Goal: Navigation & Orientation: Find specific page/section

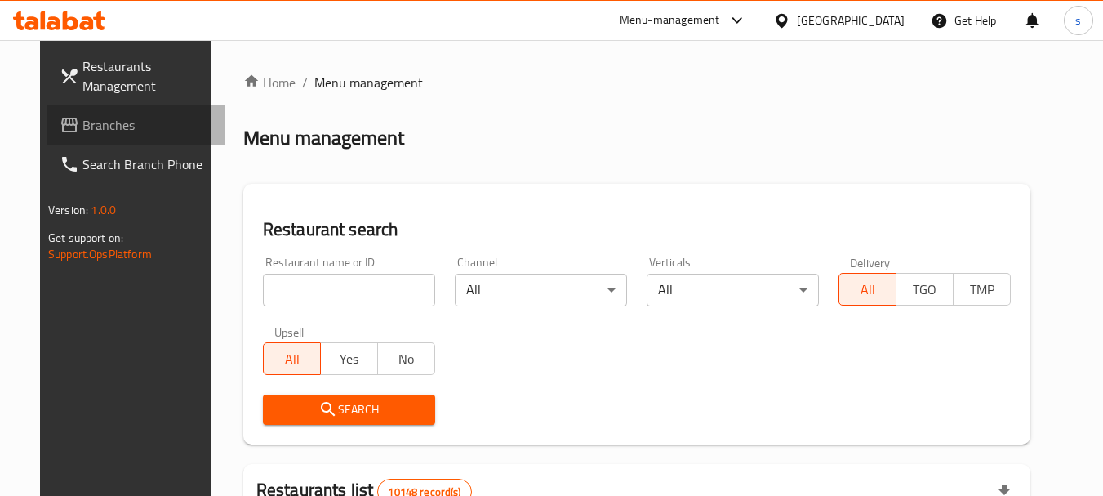
click at [101, 114] on link "Branches" at bounding box center [136, 124] width 178 height 39
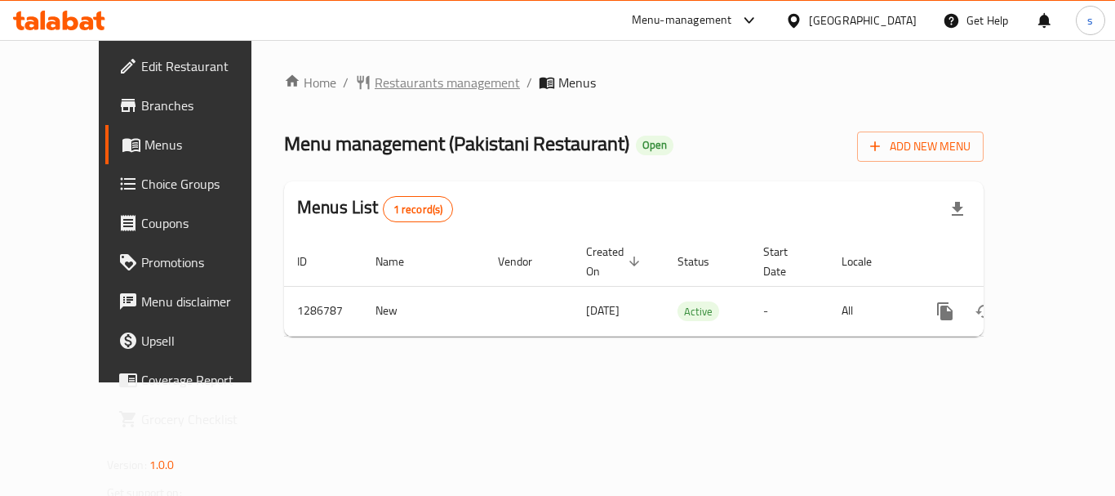
click at [418, 87] on span "Restaurants management" at bounding box center [447, 83] width 145 height 20
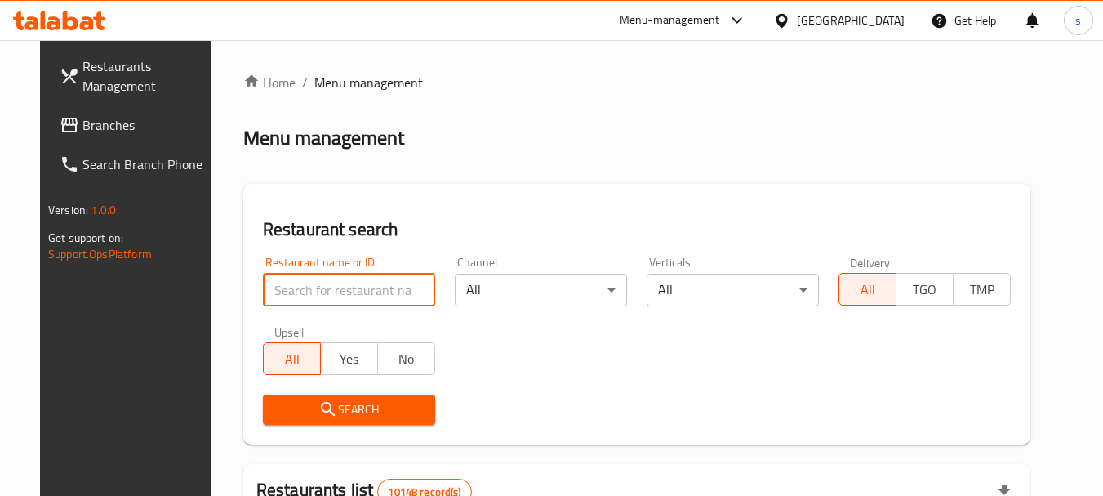
click at [327, 281] on input "search" at bounding box center [349, 290] width 172 height 33
paste input "696499"
type input "696499"
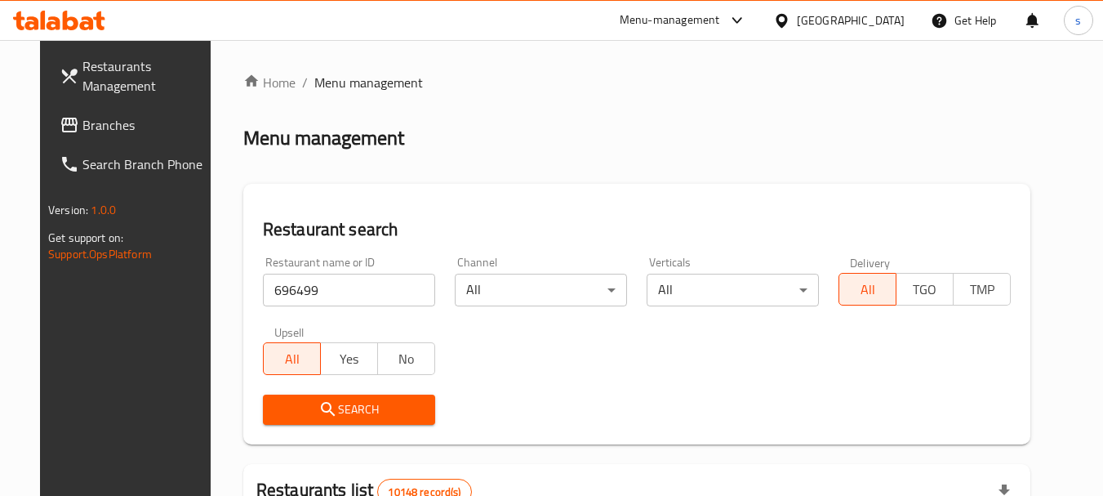
click at [341, 401] on span "Search" at bounding box center [349, 409] width 146 height 20
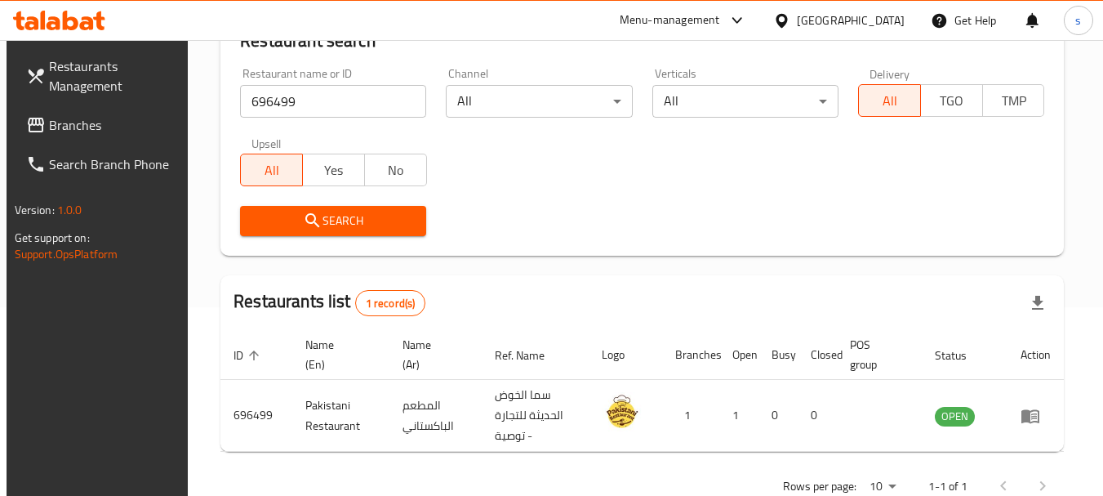
scroll to position [151, 0]
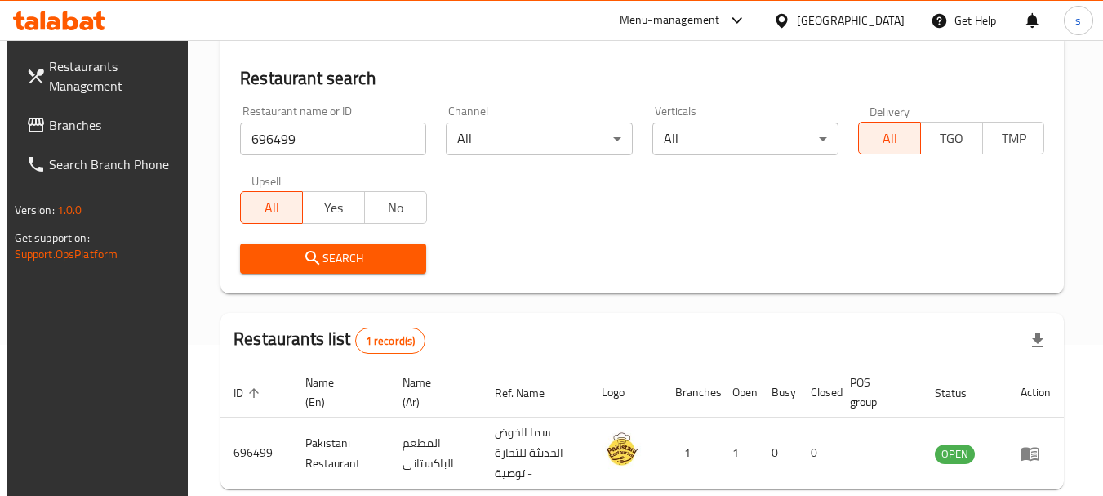
click at [97, 119] on span "Branches" at bounding box center [113, 125] width 129 height 20
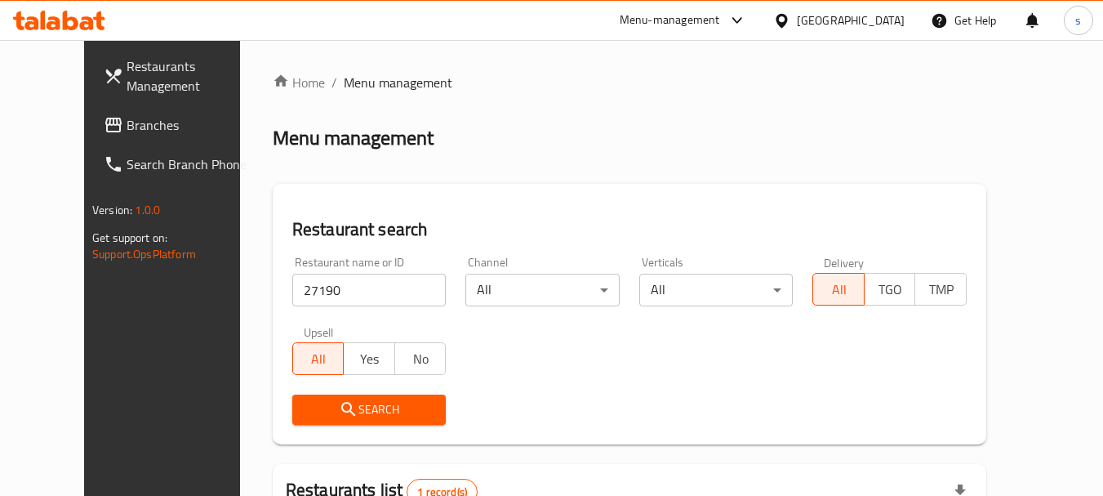
scroll to position [219, 0]
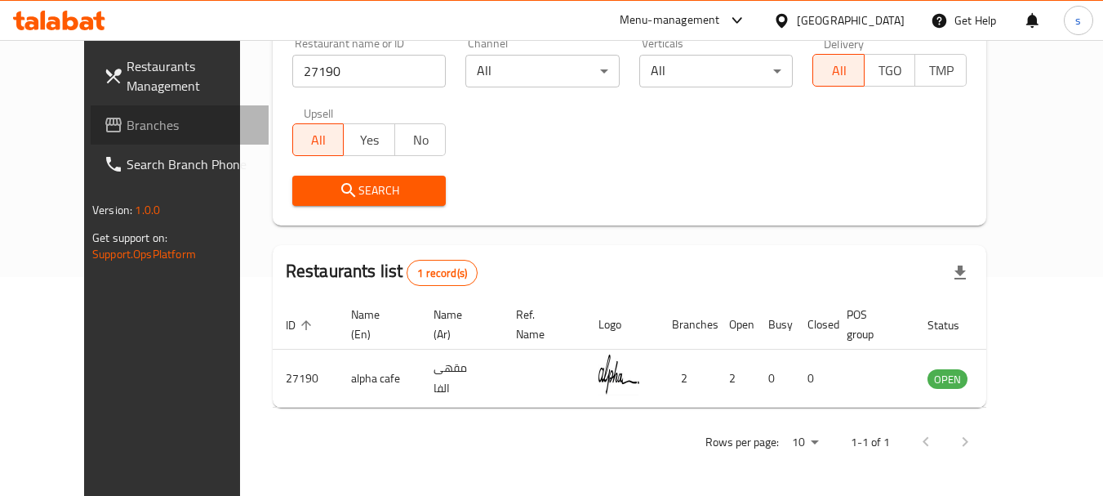
click at [127, 131] on span "Branches" at bounding box center [191, 125] width 129 height 20
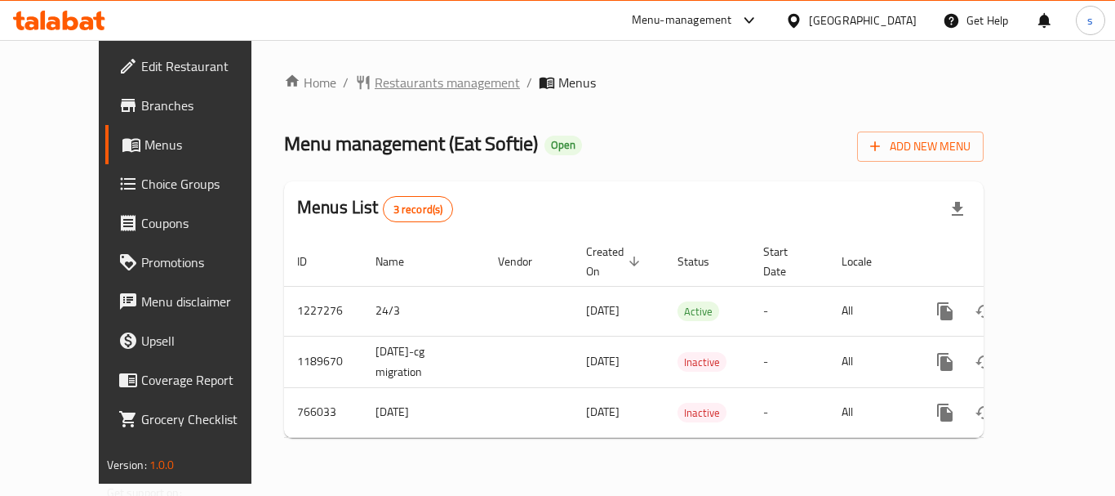
click at [375, 85] on span "Restaurants management" at bounding box center [447, 83] width 145 height 20
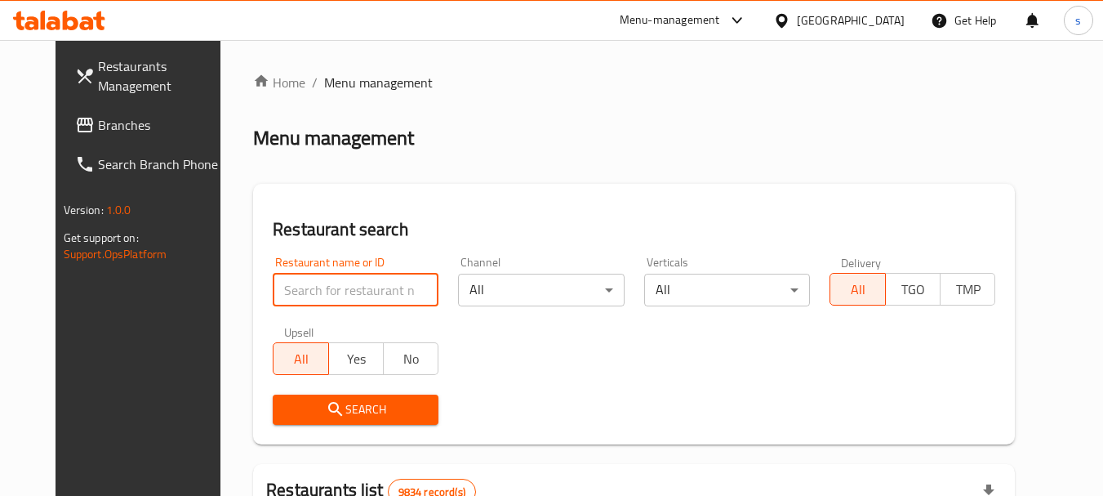
click at [280, 283] on input "search" at bounding box center [356, 290] width 166 height 33
paste input "650637"
type input "650637"
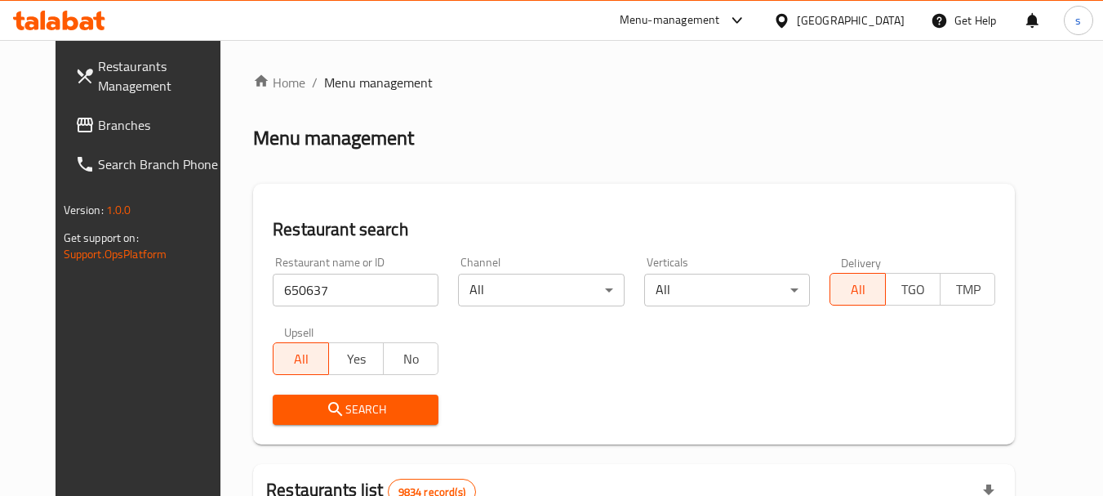
click at [289, 411] on span "Search" at bounding box center [356, 409] width 140 height 20
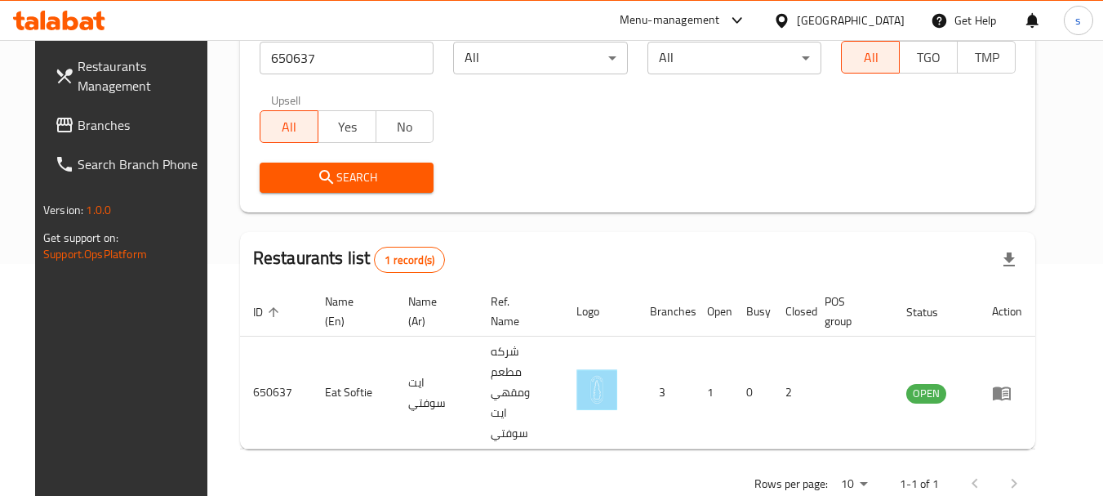
scroll to position [233, 0]
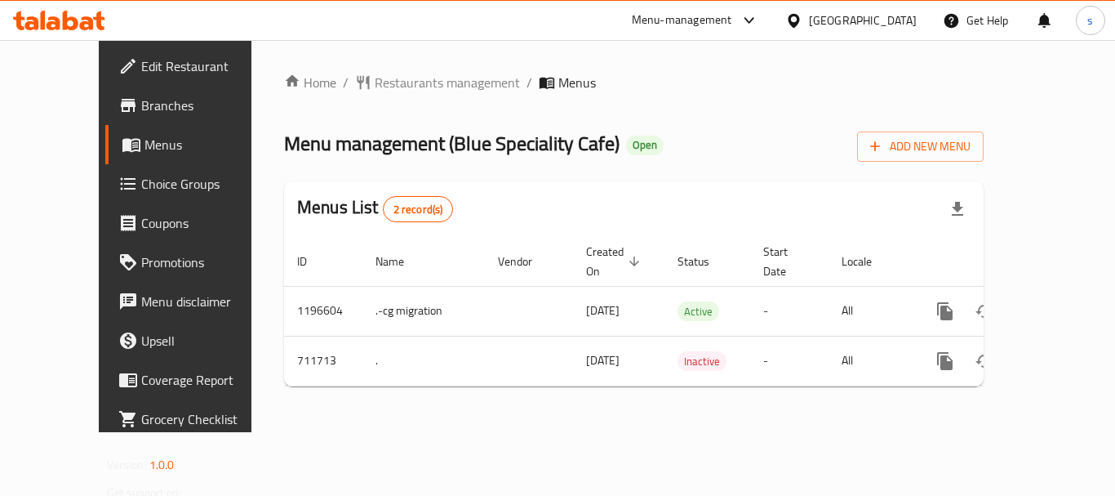
click at [387, 85] on span "Restaurants management" at bounding box center [447, 83] width 145 height 20
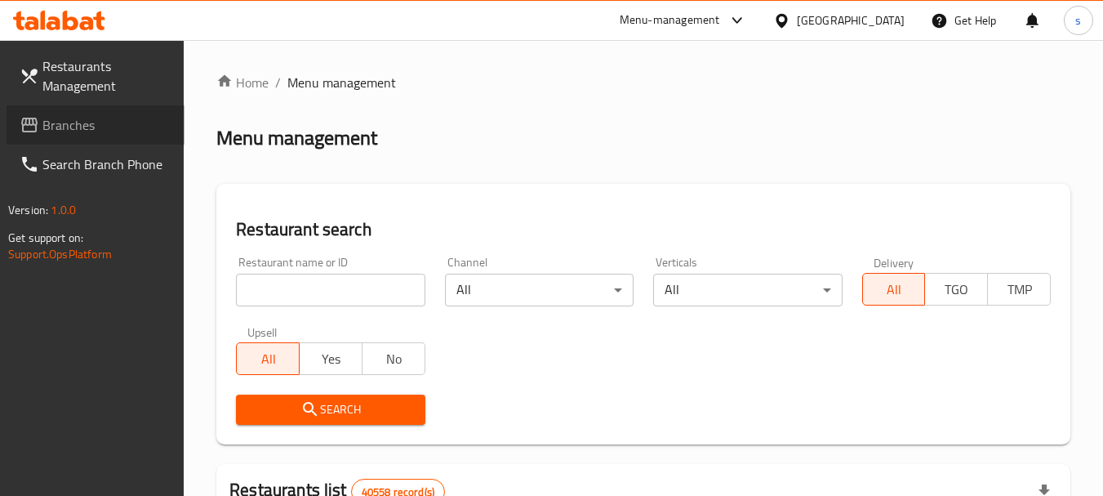
click at [87, 119] on span "Branches" at bounding box center [106, 125] width 129 height 20
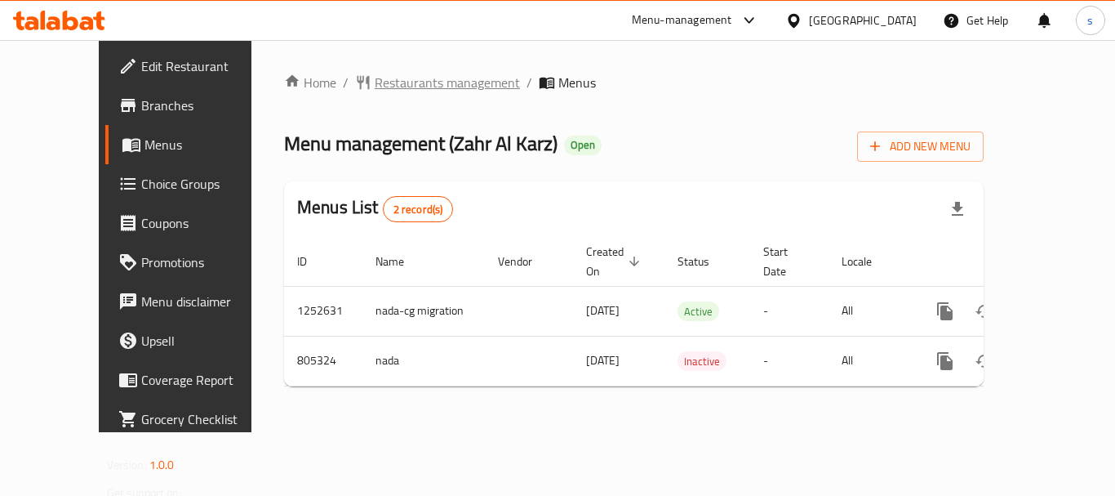
click at [375, 85] on span "Restaurants management" at bounding box center [447, 83] width 145 height 20
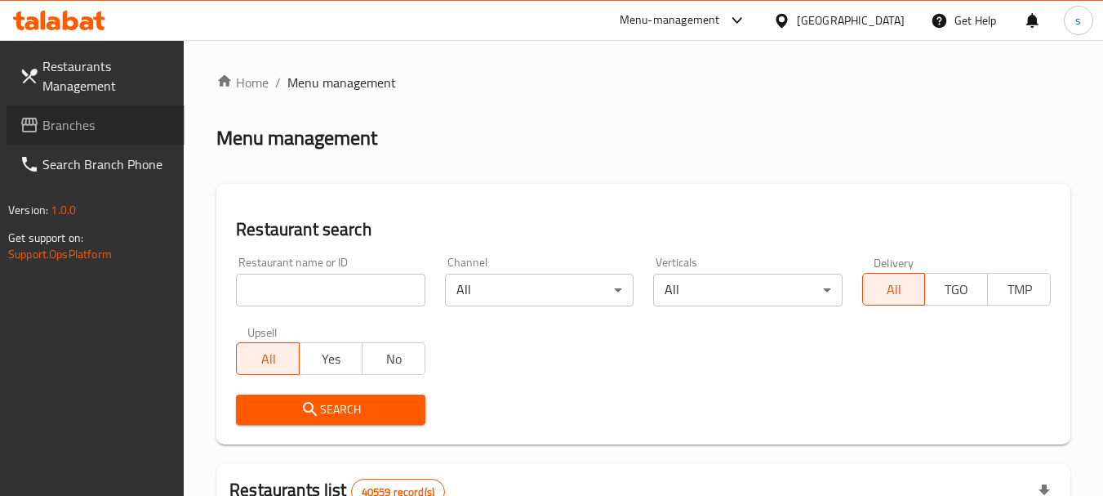
click at [95, 126] on span "Branches" at bounding box center [106, 125] width 129 height 20
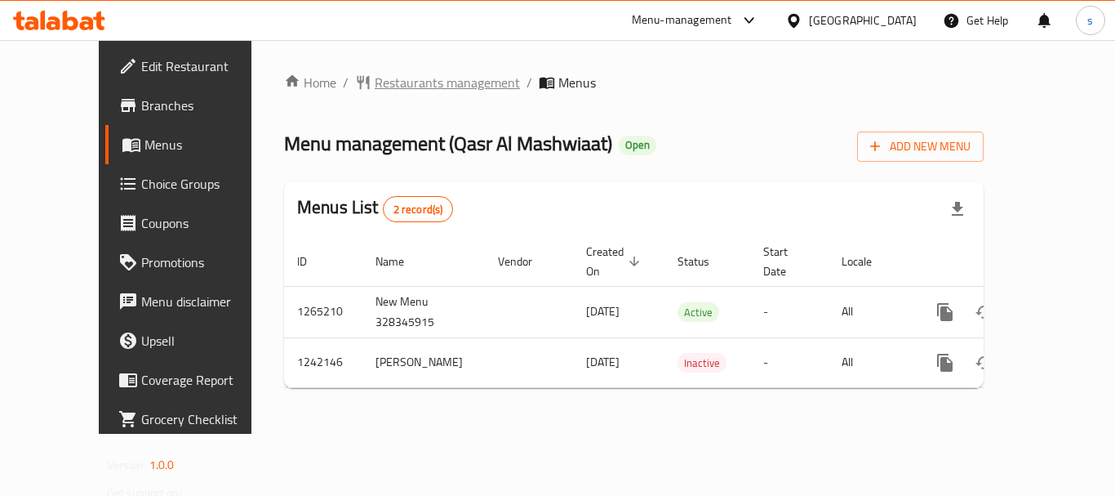
click at [390, 78] on span "Restaurants management" at bounding box center [447, 83] width 145 height 20
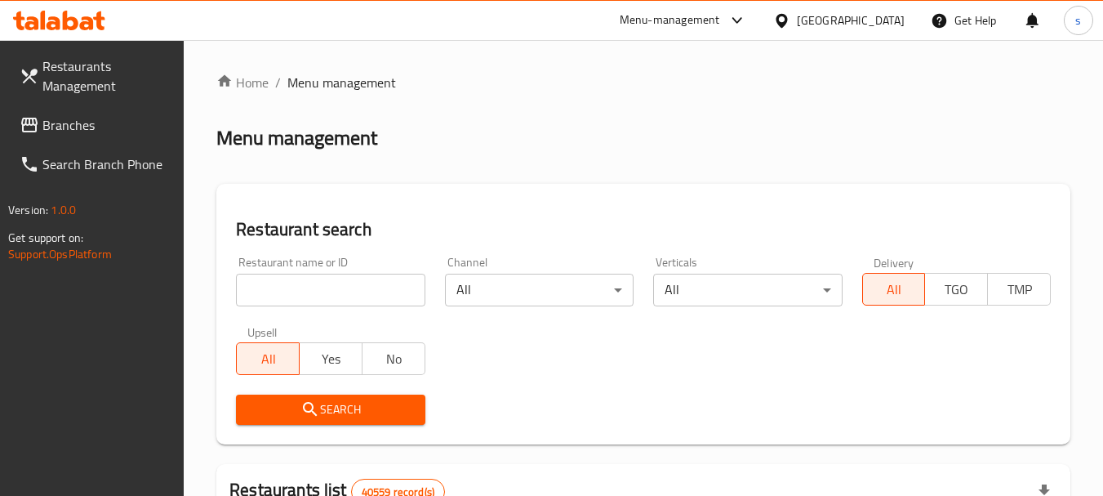
click at [290, 288] on input "search" at bounding box center [330, 290] width 189 height 33
paste input "681002"
type input "681002"
click at [288, 413] on span "Search" at bounding box center [330, 409] width 163 height 20
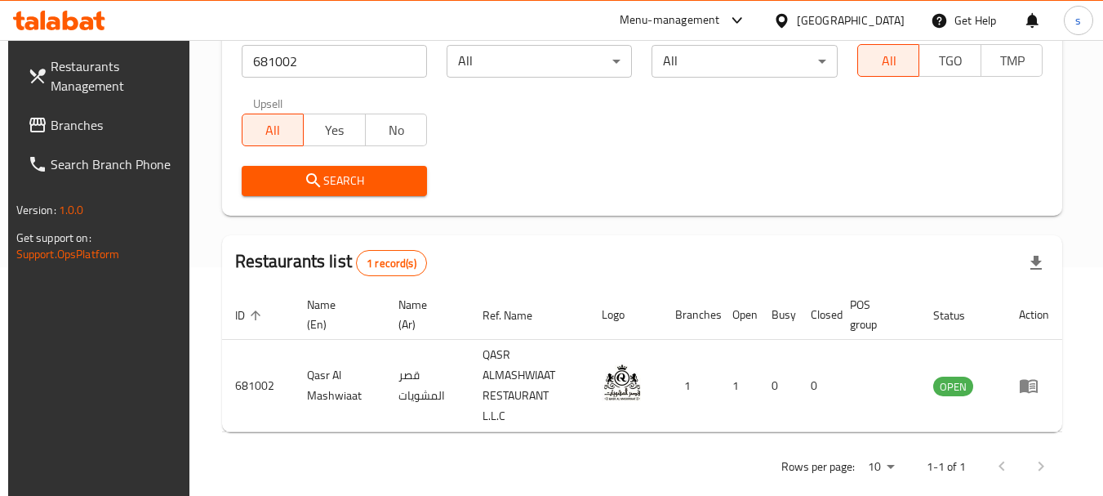
scroll to position [233, 0]
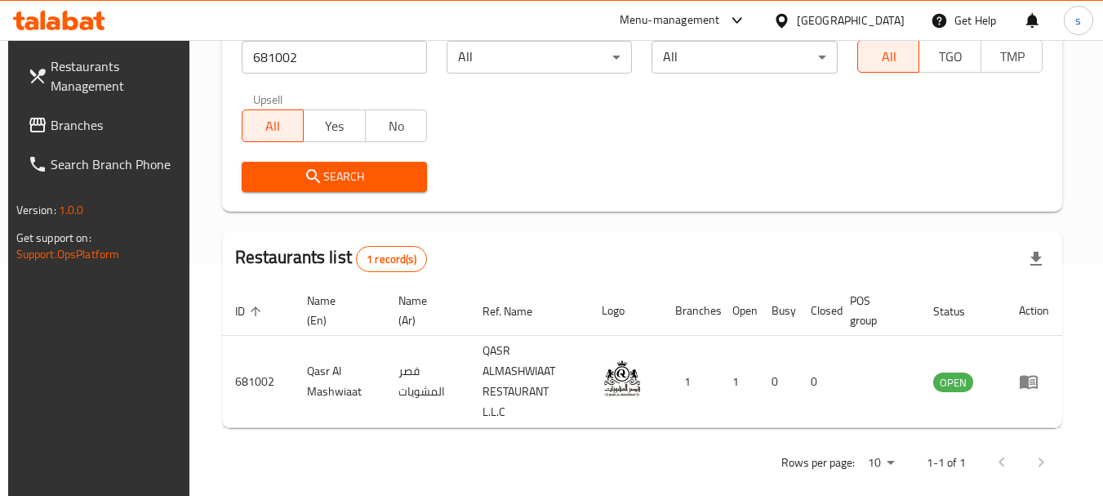
click at [70, 127] on span "Branches" at bounding box center [115, 125] width 129 height 20
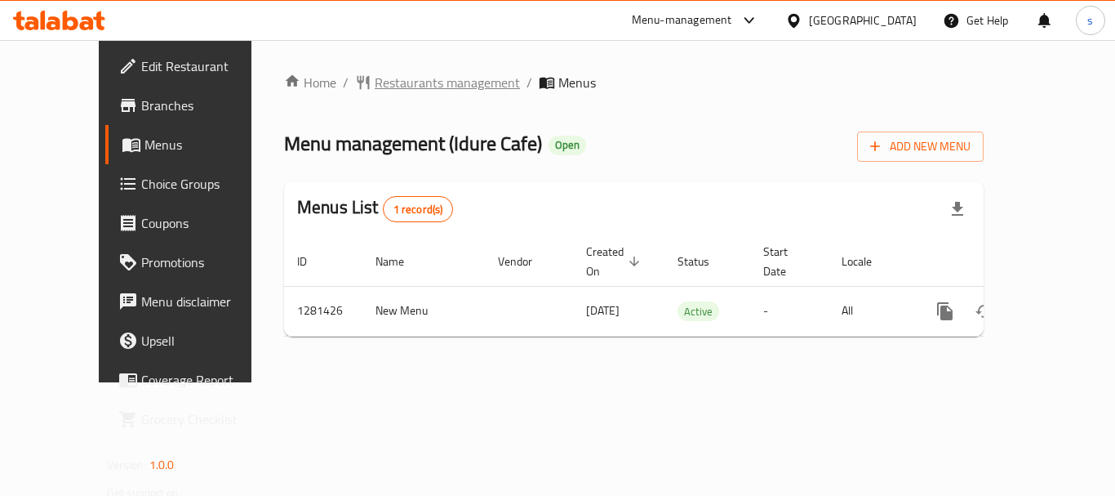
click at [375, 84] on span "Restaurants management" at bounding box center [447, 83] width 145 height 20
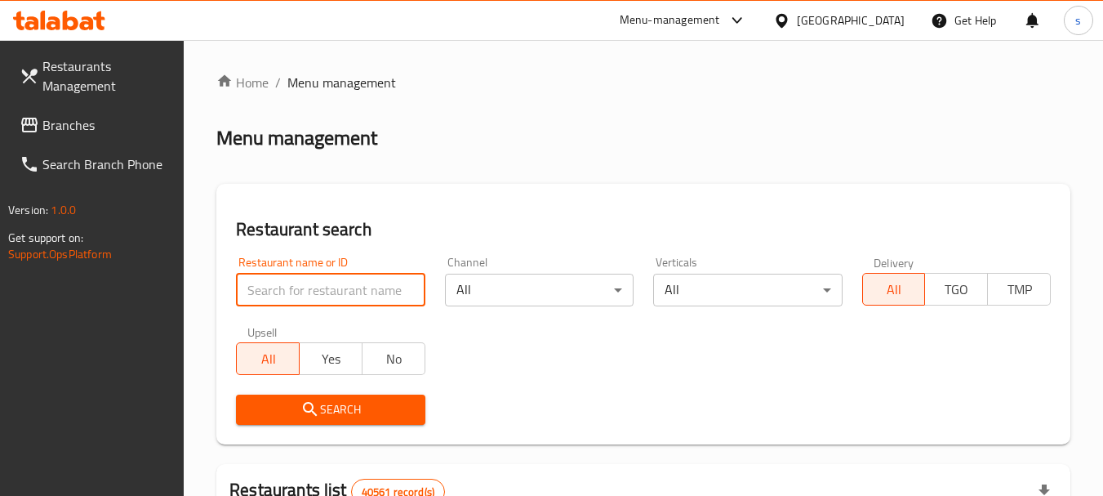
click at [314, 292] on input "search" at bounding box center [330, 290] width 189 height 33
paste input "694381"
type input "694381"
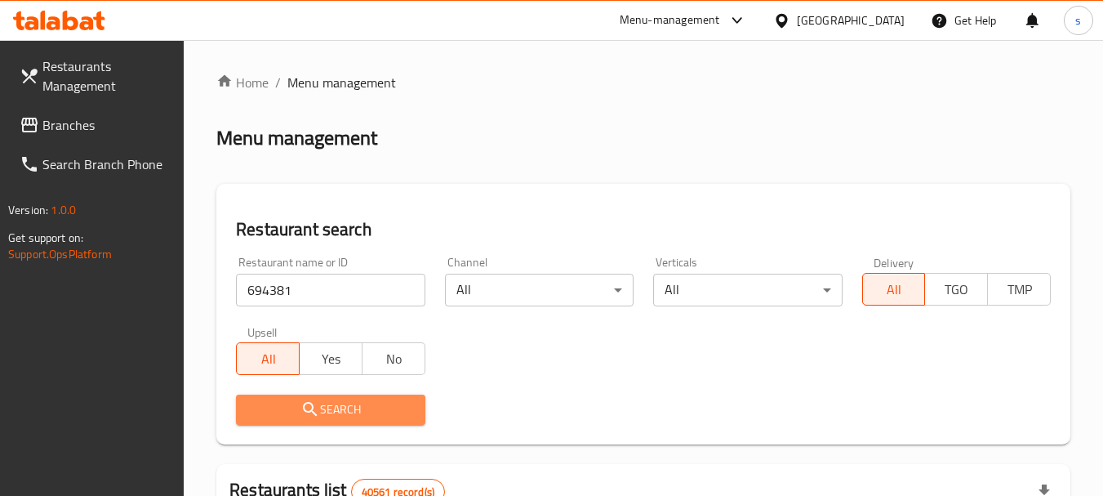
click at [305, 406] on icon "submit" at bounding box center [311, 409] width 20 height 20
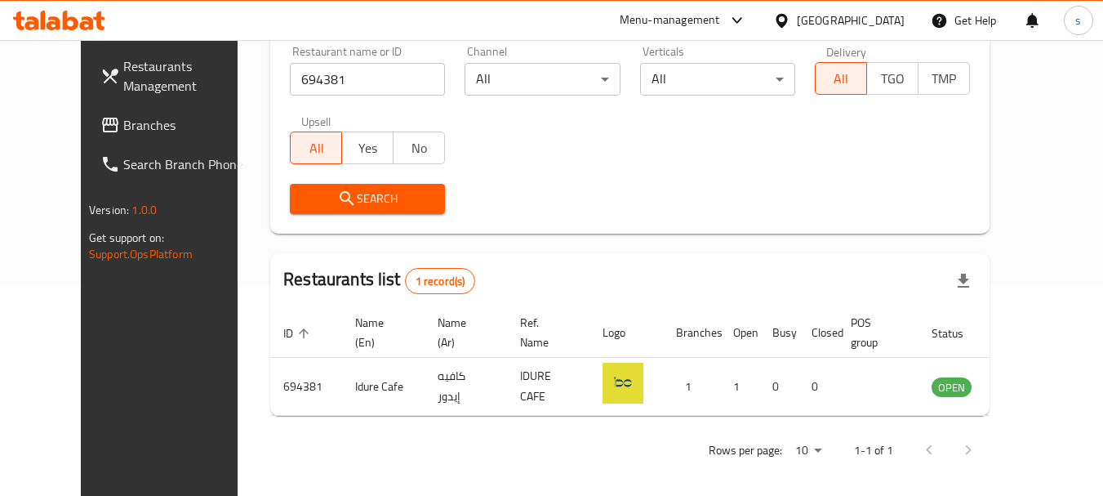
scroll to position [219, 0]
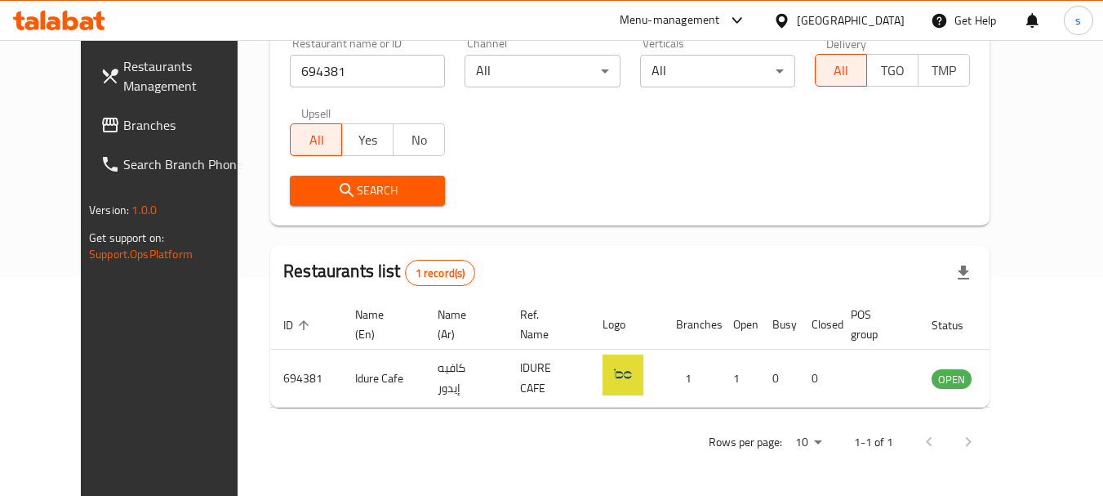
click at [123, 123] on span "Branches" at bounding box center [187, 125] width 129 height 20
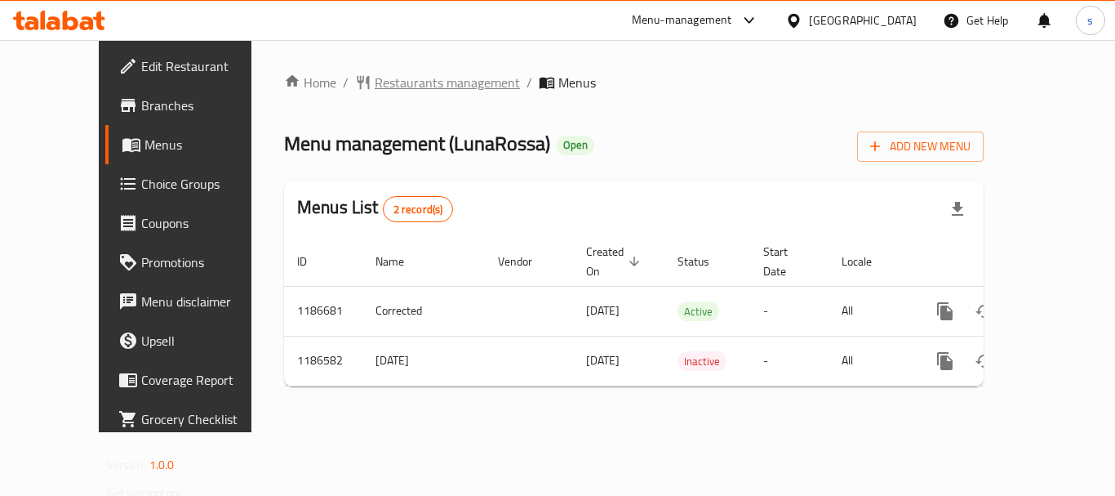
click at [394, 91] on span "Restaurants management" at bounding box center [447, 83] width 145 height 20
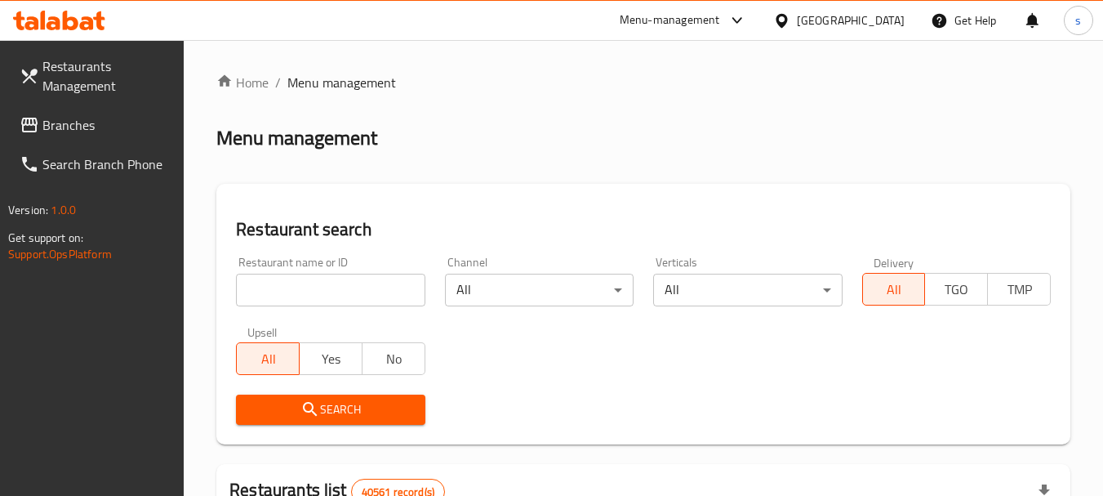
click at [69, 128] on span "Branches" at bounding box center [106, 125] width 129 height 20
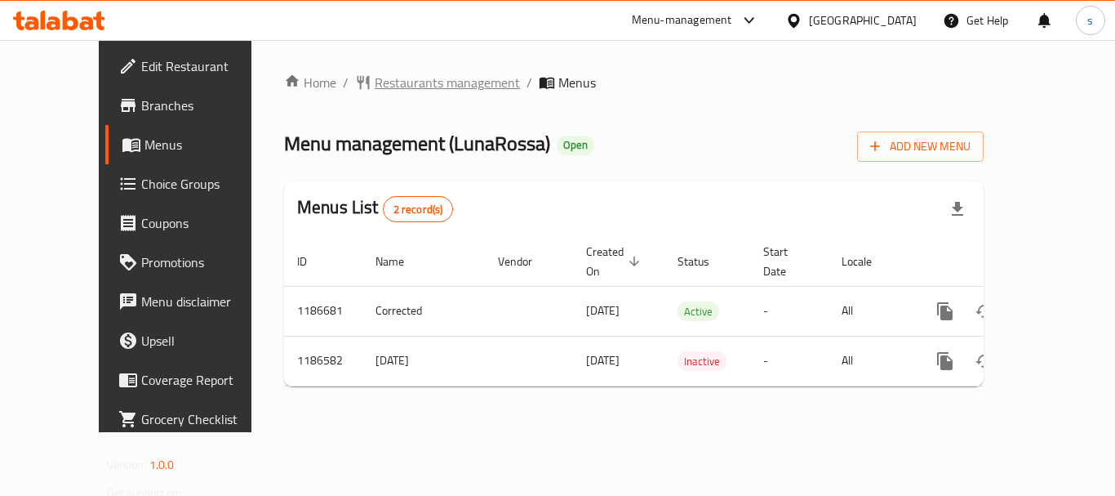
click at [375, 84] on span "Restaurants management" at bounding box center [447, 83] width 145 height 20
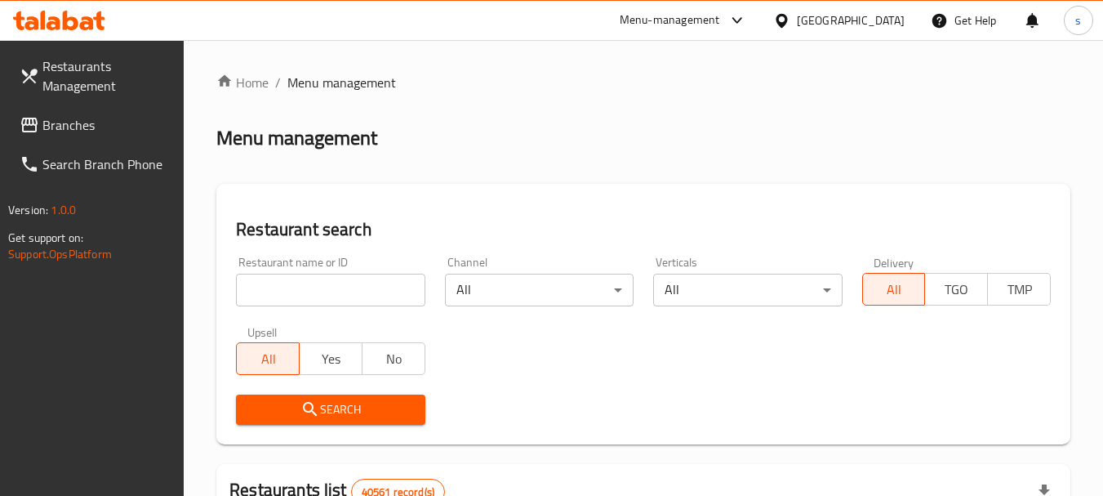
click at [298, 282] on input "search" at bounding box center [330, 290] width 189 height 33
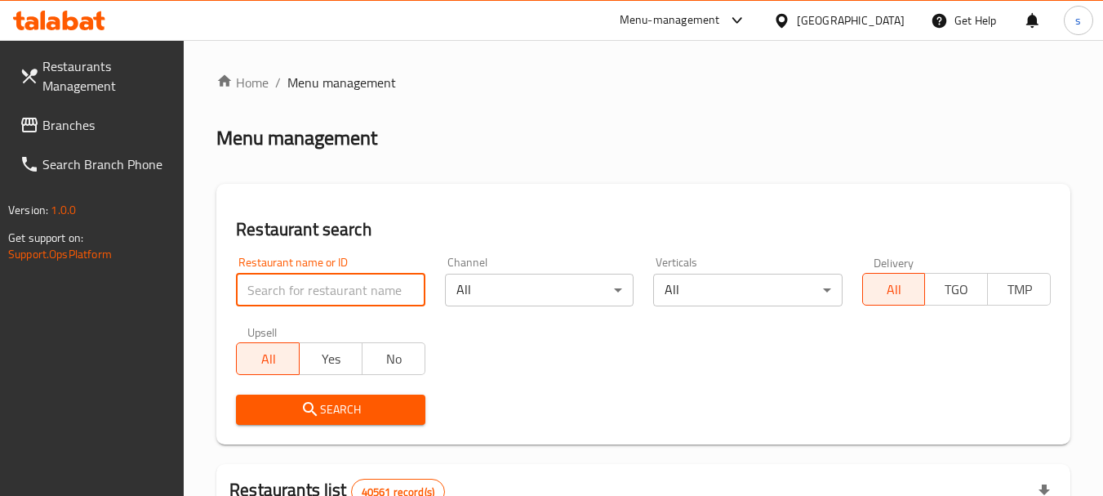
paste input "666738"
type input "666738"
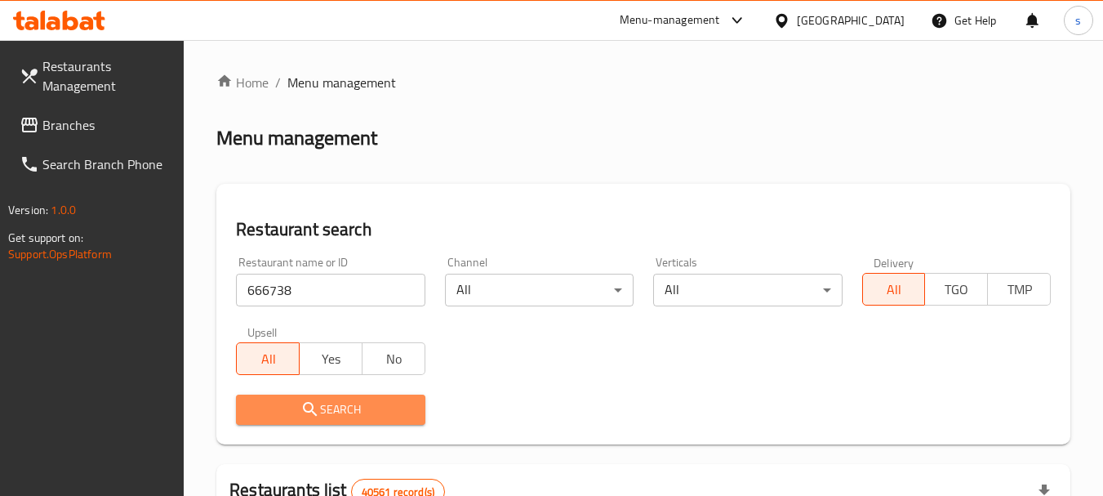
click at [341, 410] on span "Search" at bounding box center [330, 409] width 163 height 20
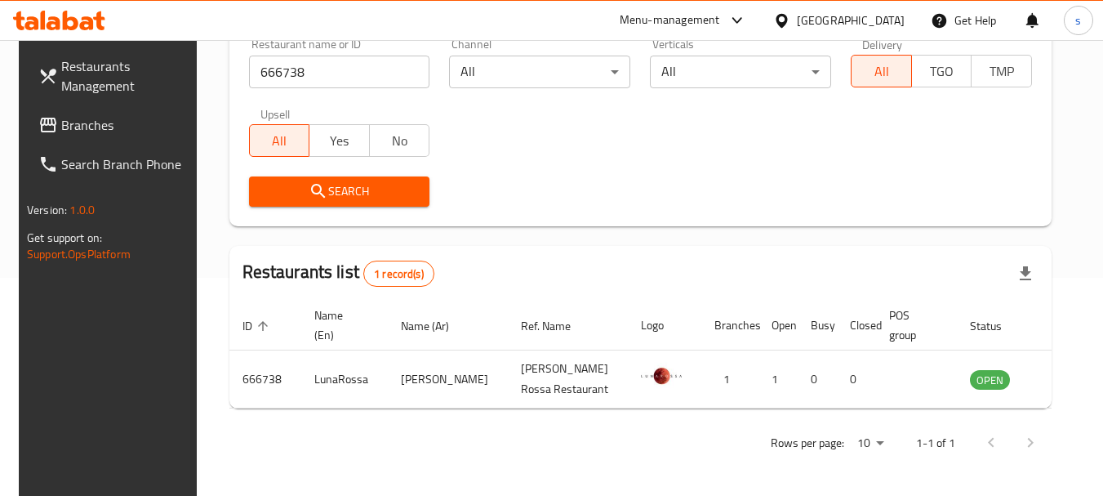
scroll to position [219, 0]
click at [96, 128] on span "Branches" at bounding box center [125, 125] width 129 height 20
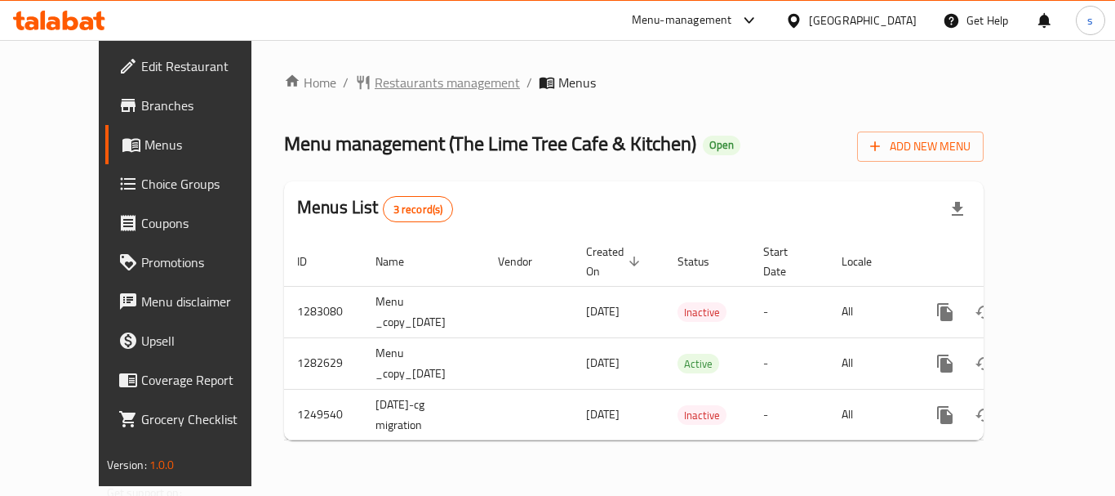
click at [412, 85] on span "Restaurants management" at bounding box center [447, 83] width 145 height 20
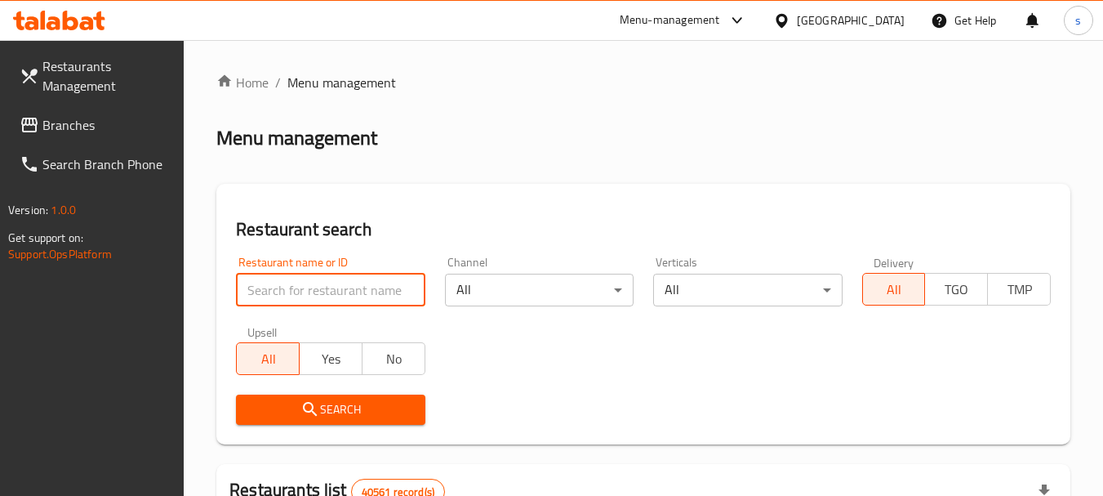
click at [286, 288] on input "search" at bounding box center [330, 290] width 189 height 33
paste input "643670"
type input "643670"
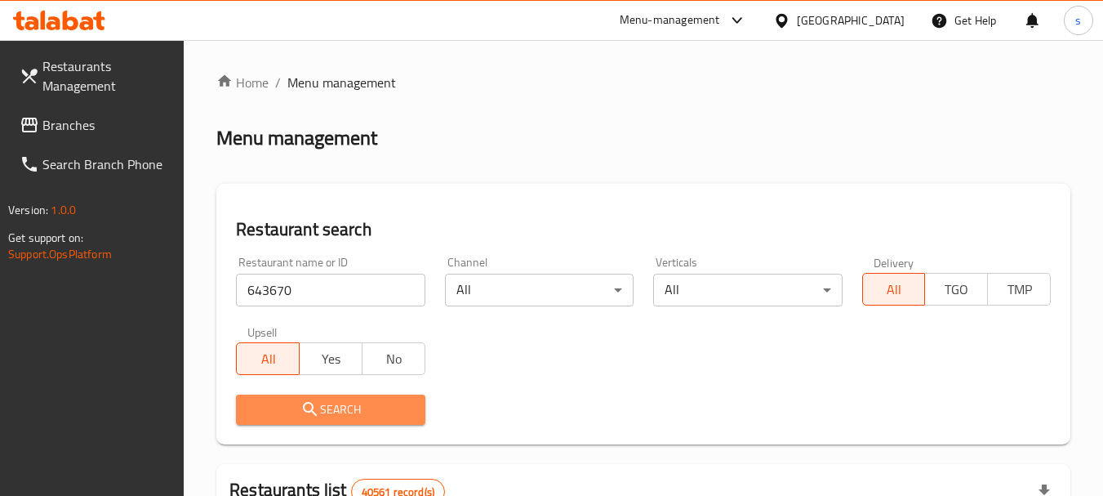
click at [373, 400] on span "Search" at bounding box center [330, 409] width 163 height 20
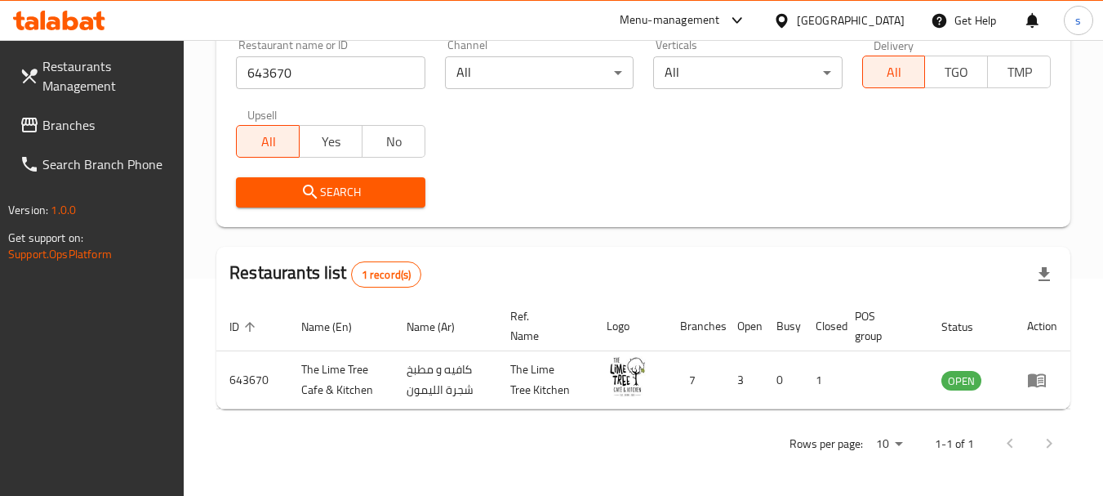
scroll to position [219, 0]
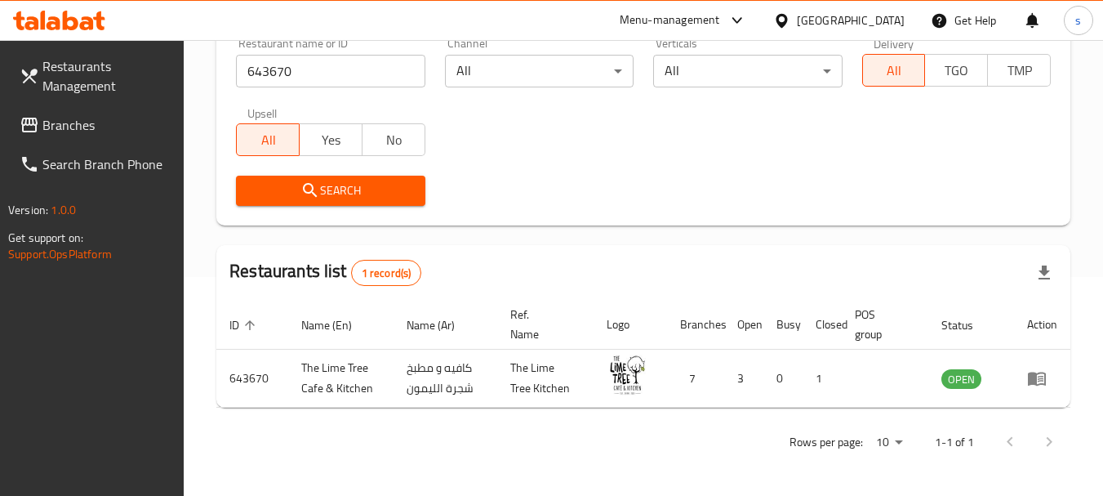
click at [47, 118] on span "Branches" at bounding box center [106, 125] width 129 height 20
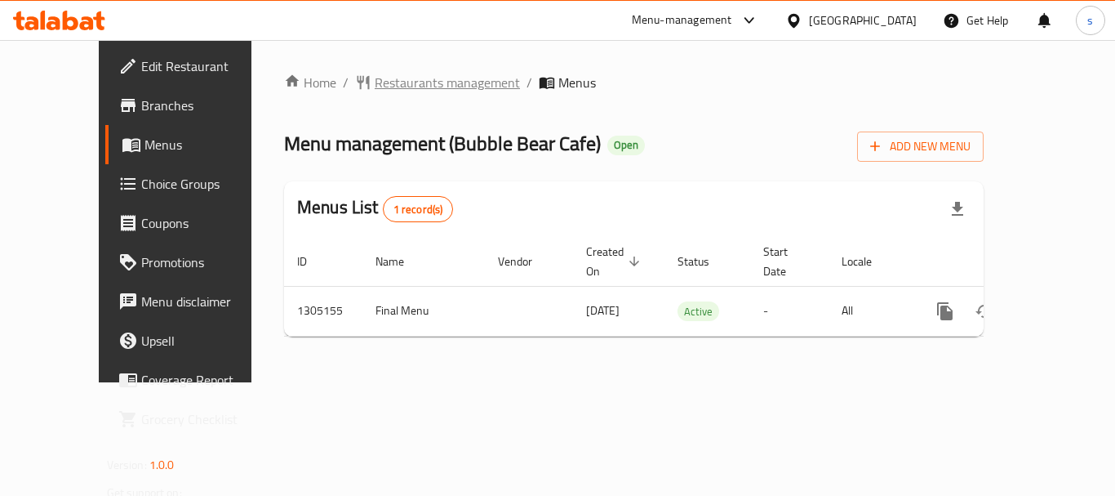
click at [385, 85] on span "Restaurants management" at bounding box center [447, 83] width 145 height 20
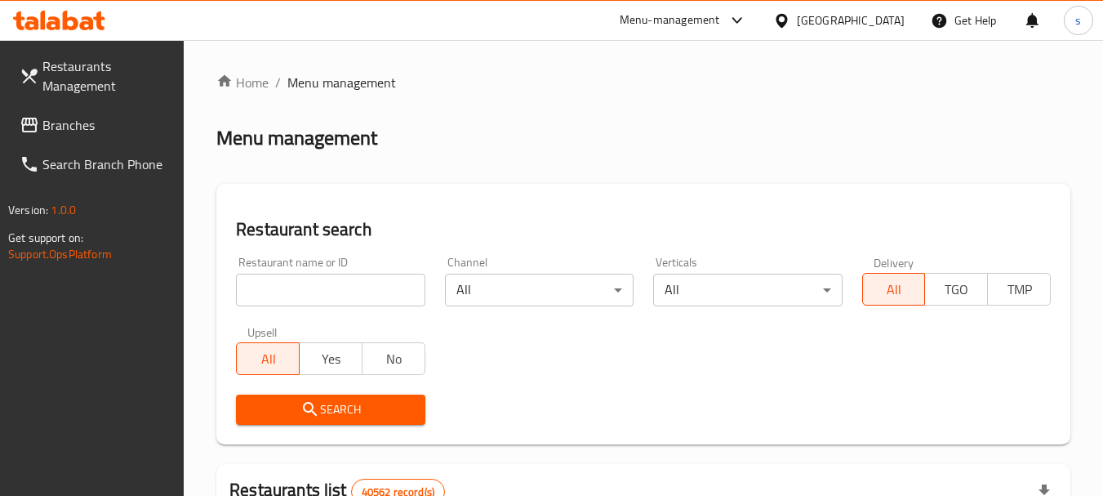
click at [269, 292] on input "search" at bounding box center [330, 290] width 189 height 33
paste input "703485"
type input "703485"
click at [355, 411] on span "Search" at bounding box center [330, 409] width 163 height 20
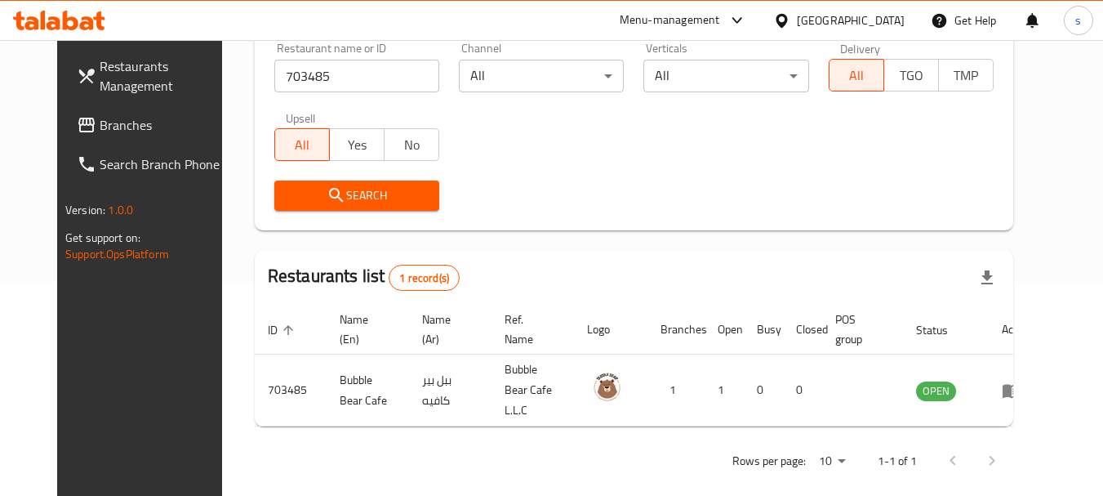
scroll to position [219, 0]
